Goal: Download file/media

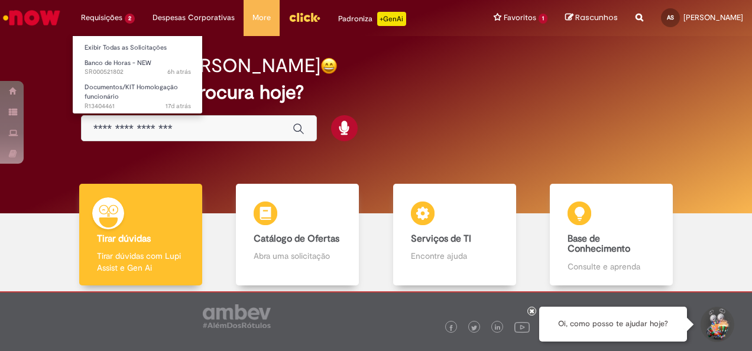
click at [90, 2] on li "Requisições 2 Exibir Todas as Solicitações Banco de Horas - NEW 6h atrás 6 hora…" at bounding box center [108, 17] width 72 height 35
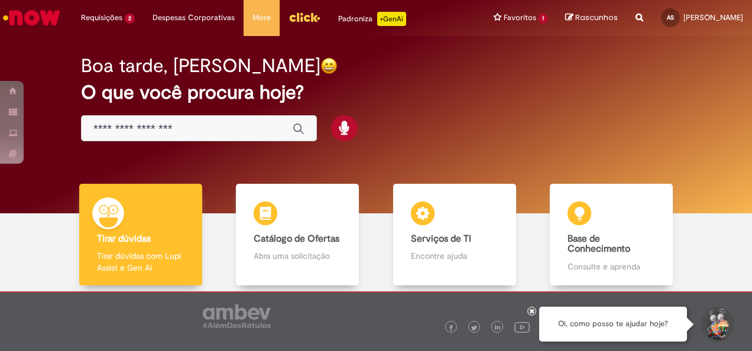
click at [169, 128] on input "Basta digitar aqui" at bounding box center [186, 129] width 187 height 14
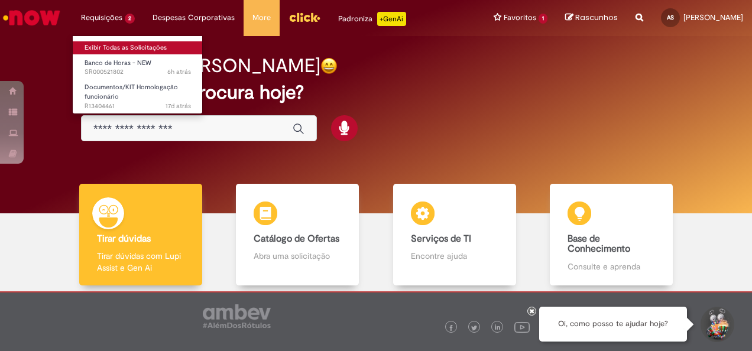
click at [124, 47] on link "Exibir Todas as Solicitações" at bounding box center [138, 47] width 130 height 13
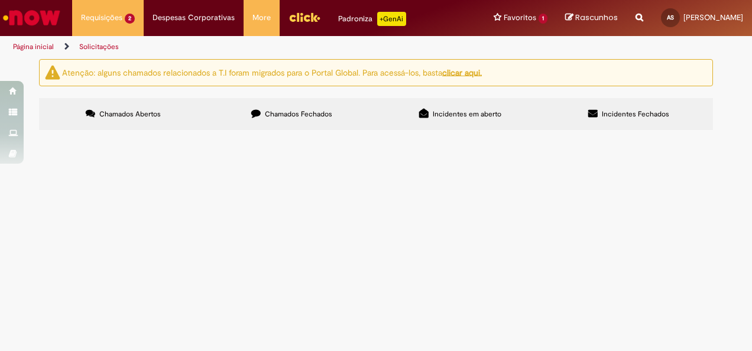
click at [292, 118] on span "Chamados Fechados" at bounding box center [298, 113] width 67 height 9
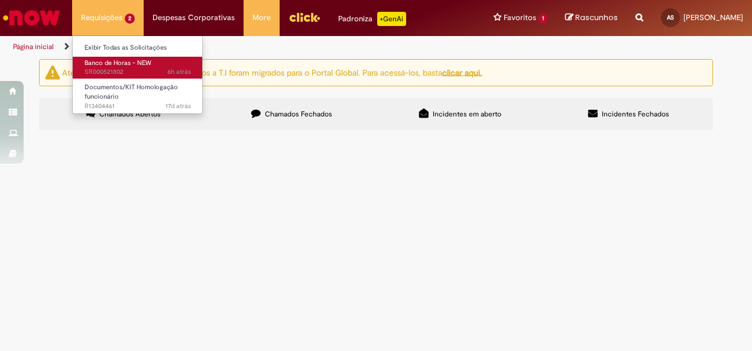
click at [128, 62] on span "Banco de Horas - NEW" at bounding box center [118, 63] width 67 height 9
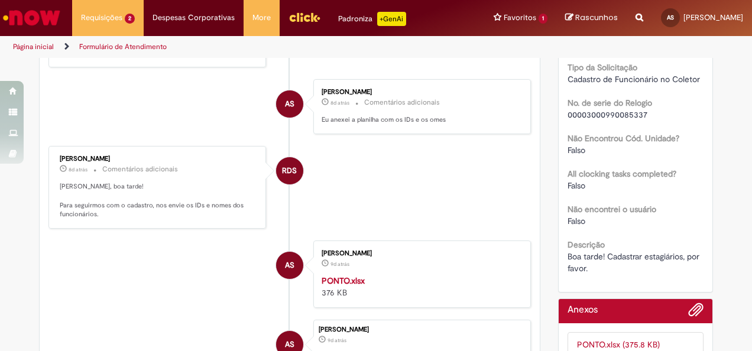
scroll to position [355, 0]
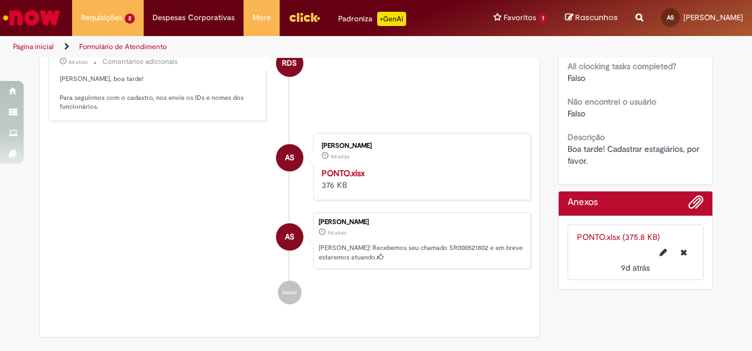
click at [603, 232] on link "PONTO.xlsx (375.8 KB)" at bounding box center [618, 237] width 83 height 11
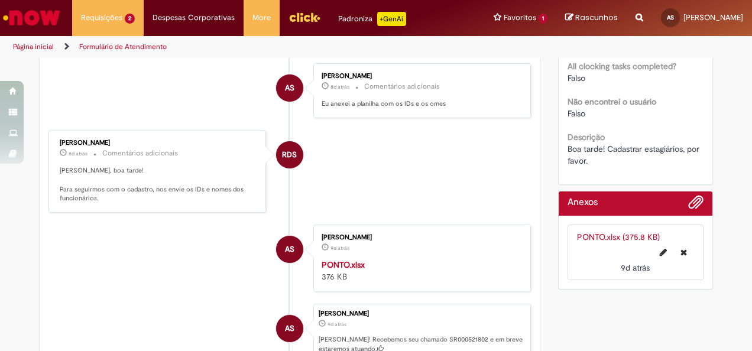
scroll to position [446, 0]
